Goal: Find contact information: Find contact information

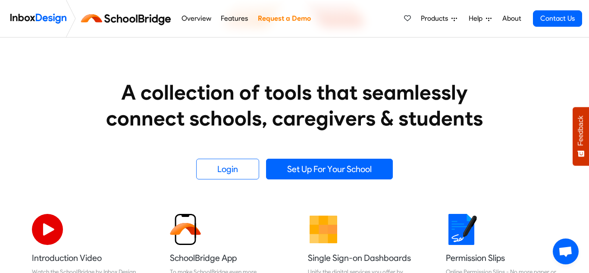
scroll to position [116, 0]
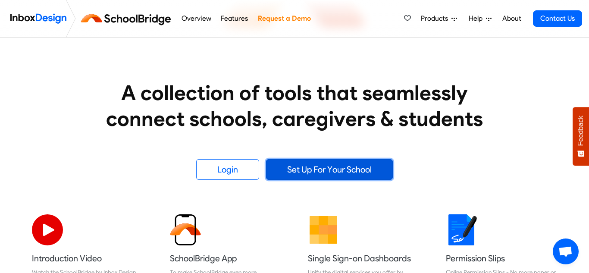
click at [380, 166] on link "Set Up For Your School" at bounding box center [329, 169] width 127 height 21
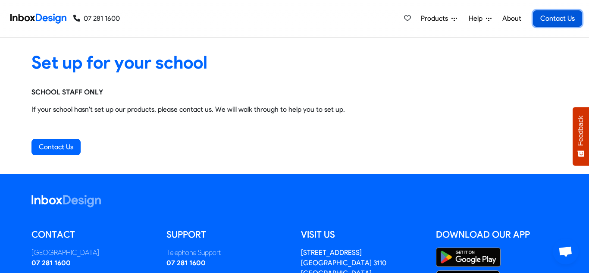
click at [568, 23] on link "Contact Us" at bounding box center [557, 18] width 49 height 16
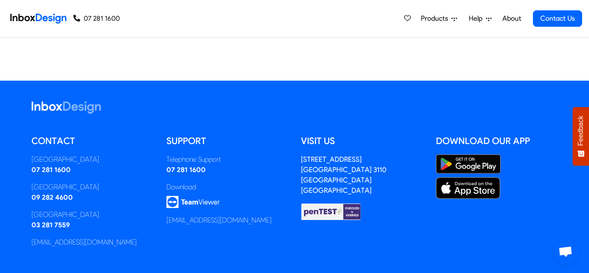
scroll to position [654, 0]
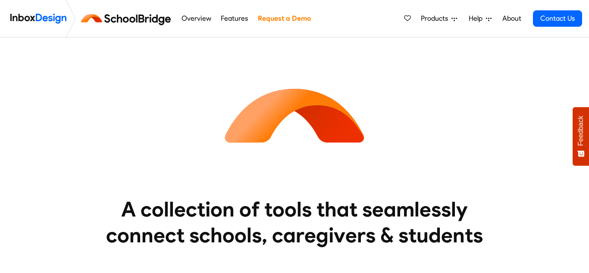
scroll to position [116, 0]
